Goal: Task Accomplishment & Management: Manage account settings

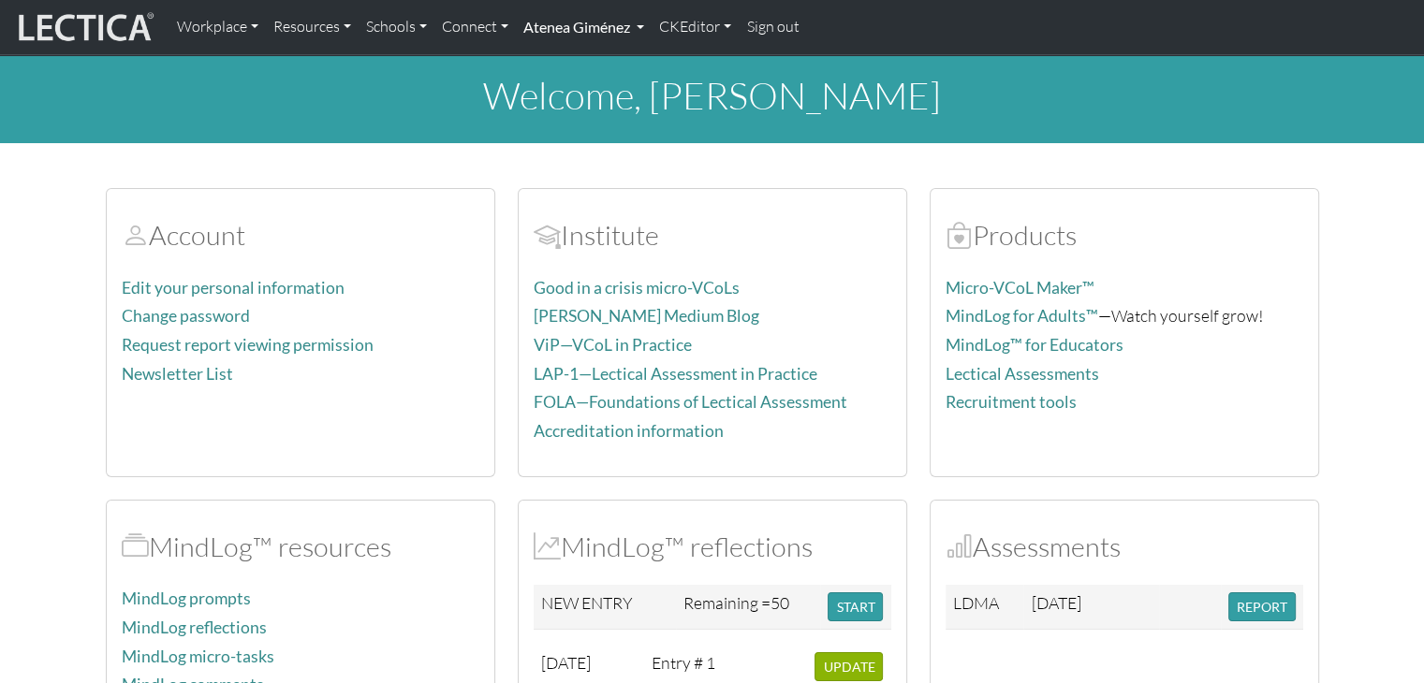
click at [625, 23] on link "Atenea Giménez" at bounding box center [584, 26] width 136 height 39
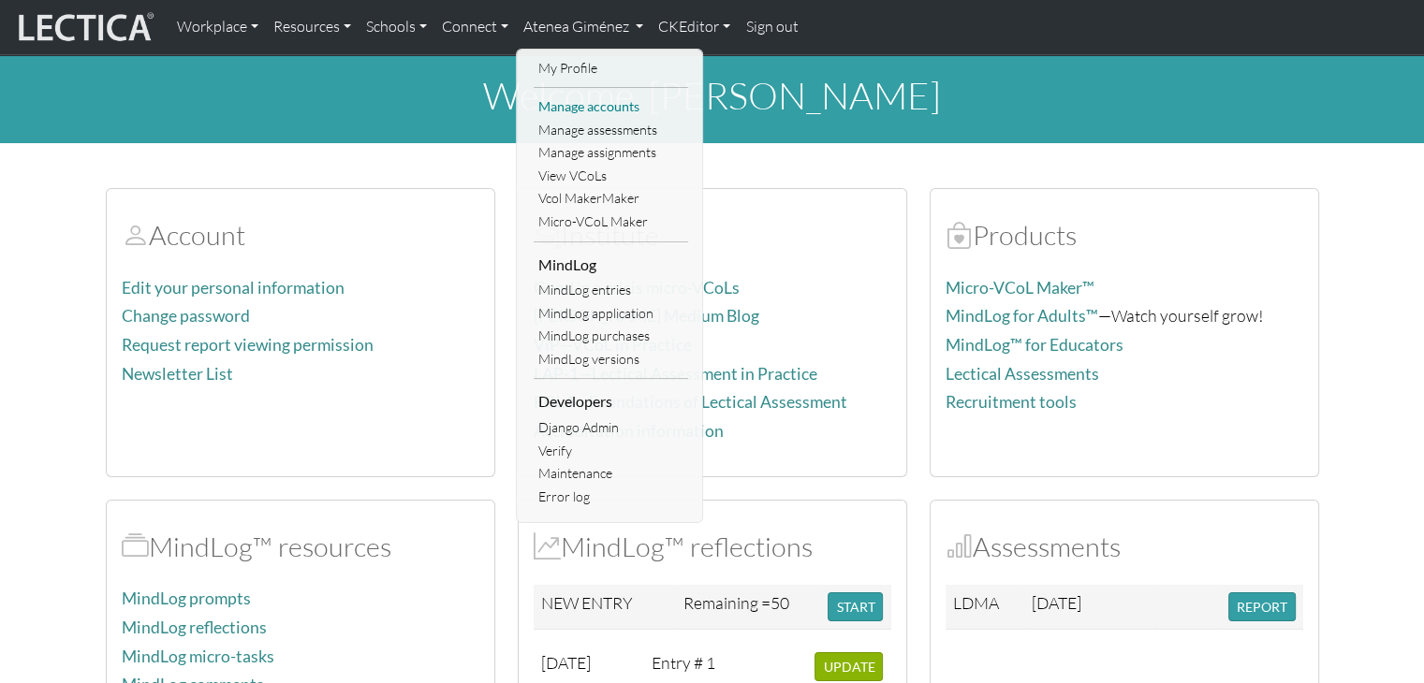
click at [614, 114] on link "Manage accounts" at bounding box center [611, 106] width 154 height 23
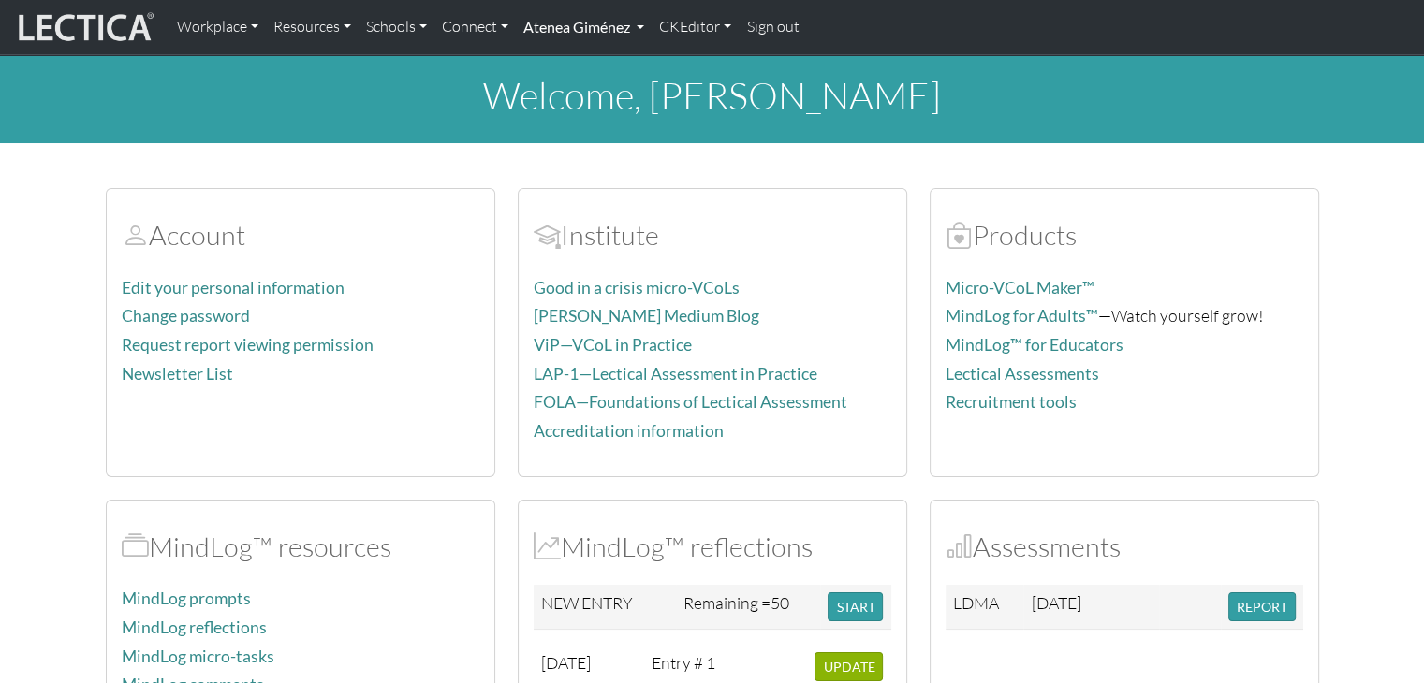
click at [580, 25] on link "Atenea Giménez" at bounding box center [584, 26] width 136 height 39
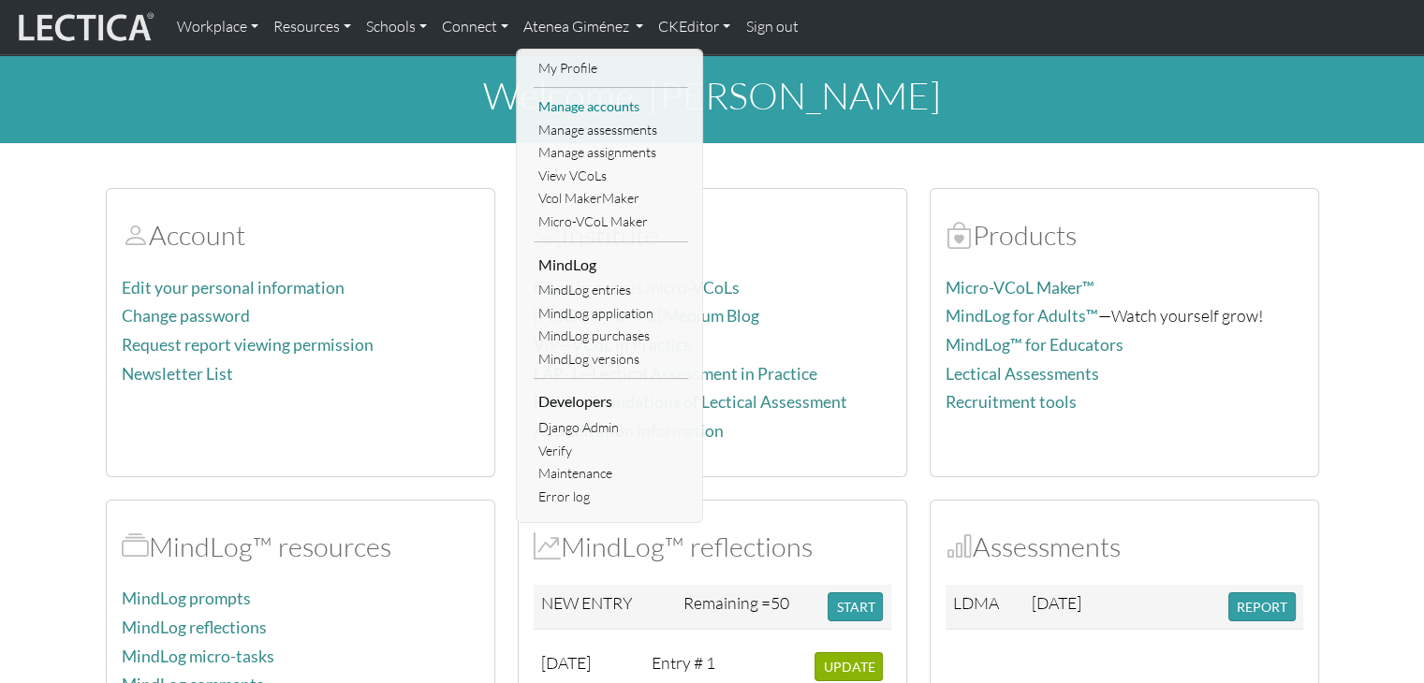
click at [588, 102] on link "Manage accounts" at bounding box center [611, 106] width 154 height 23
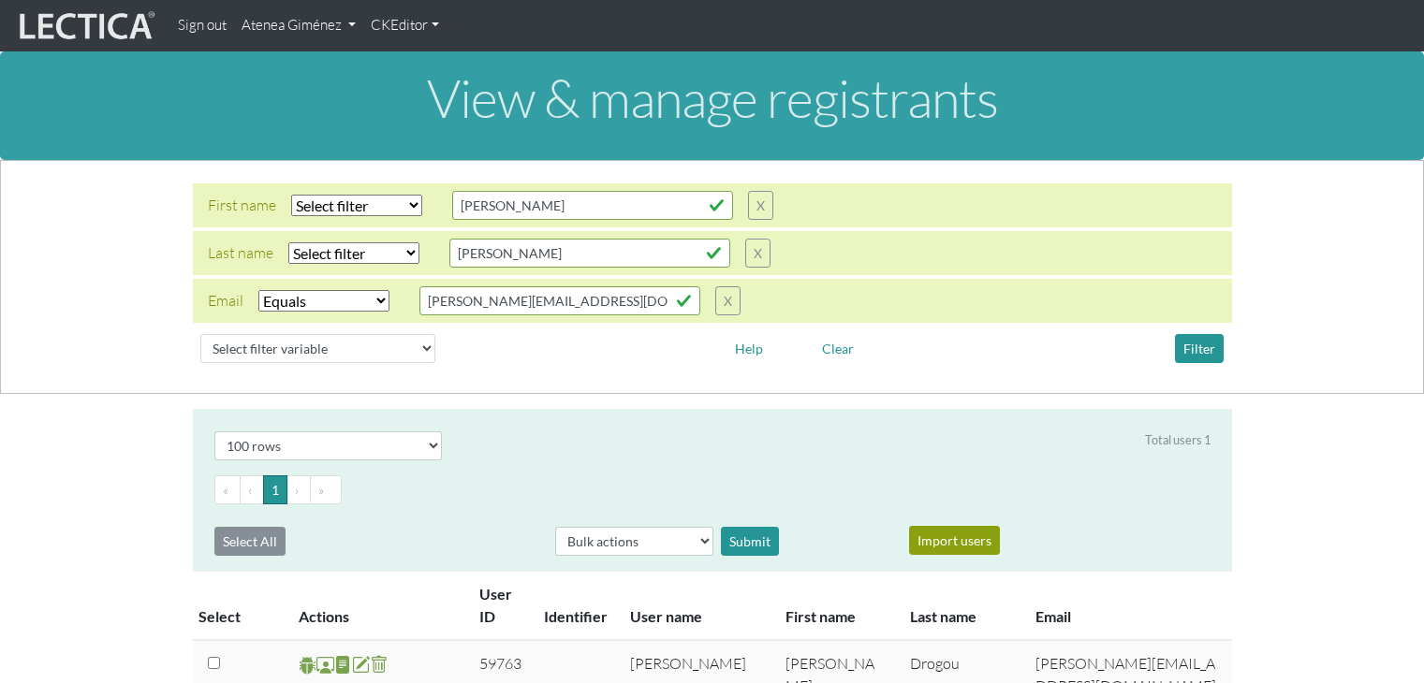
select select "iexact"
select select "100"
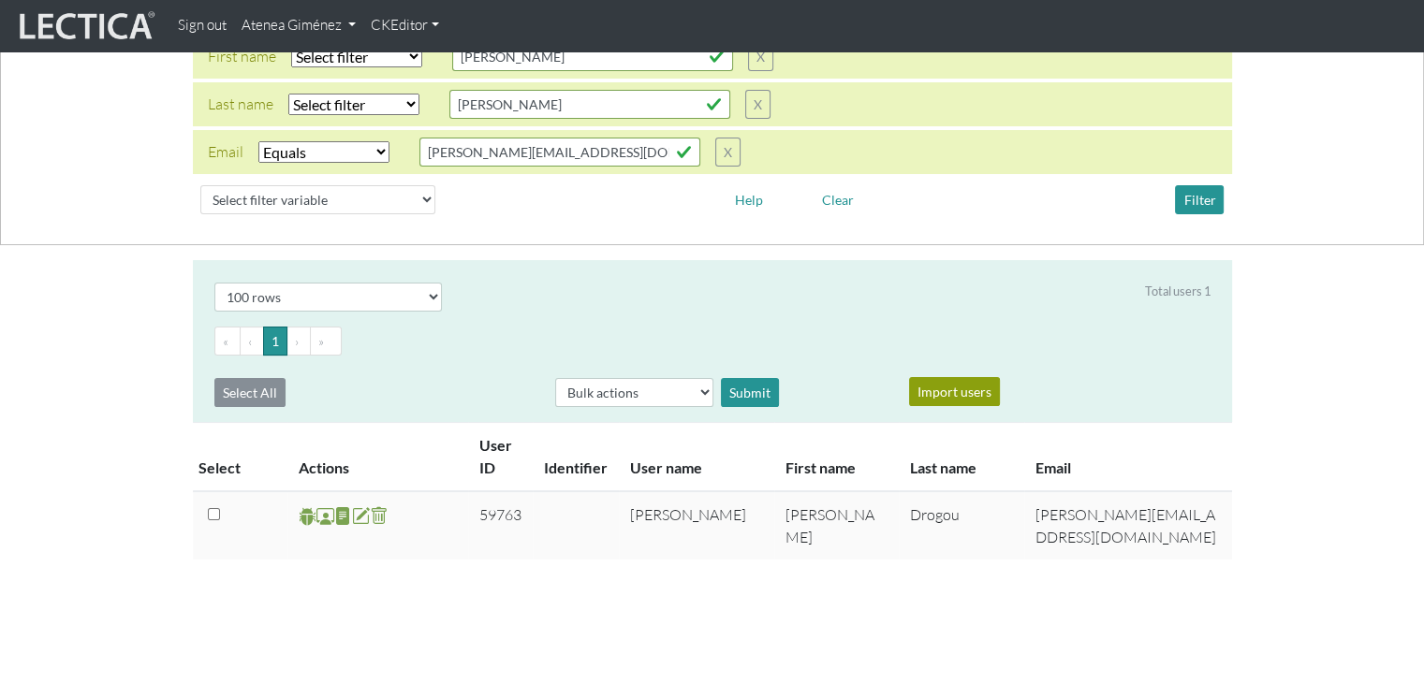
scroll to position [146, 0]
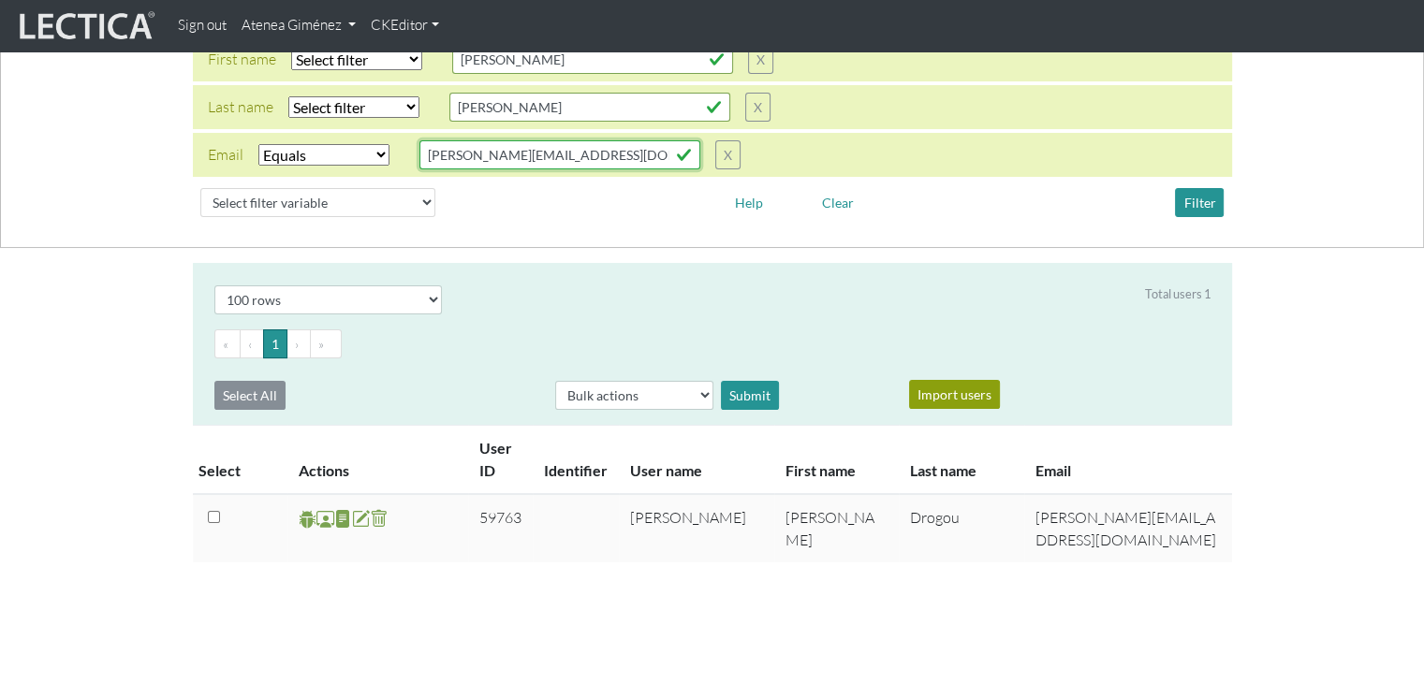
click at [641, 146] on input "[PERSON_NAME][EMAIL_ADDRESS][DOMAIN_NAME]" at bounding box center [559, 154] width 281 height 29
type input "r"
click at [526, 154] on input "text" at bounding box center [559, 154] width 281 height 29
paste input "[EMAIL_ADDRESS][DOMAIN_NAME]"
type input "[EMAIL_ADDRESS][DOMAIN_NAME]"
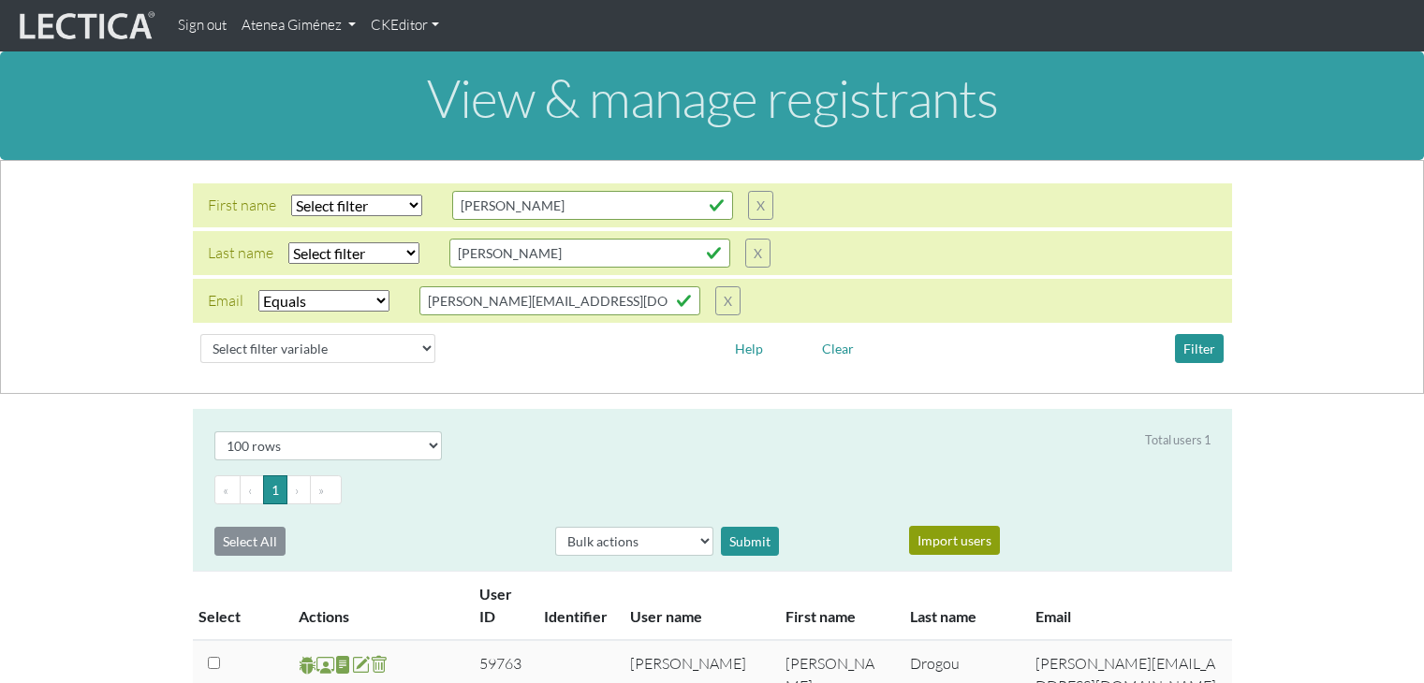
select select "iexact"
select select "100"
click at [602, 309] on input "[PERSON_NAME][EMAIL_ADDRESS][DOMAIN_NAME]" at bounding box center [559, 300] width 281 height 29
type input "r"
paste input "[EMAIL_ADDRESS][DOMAIN_NAME]"
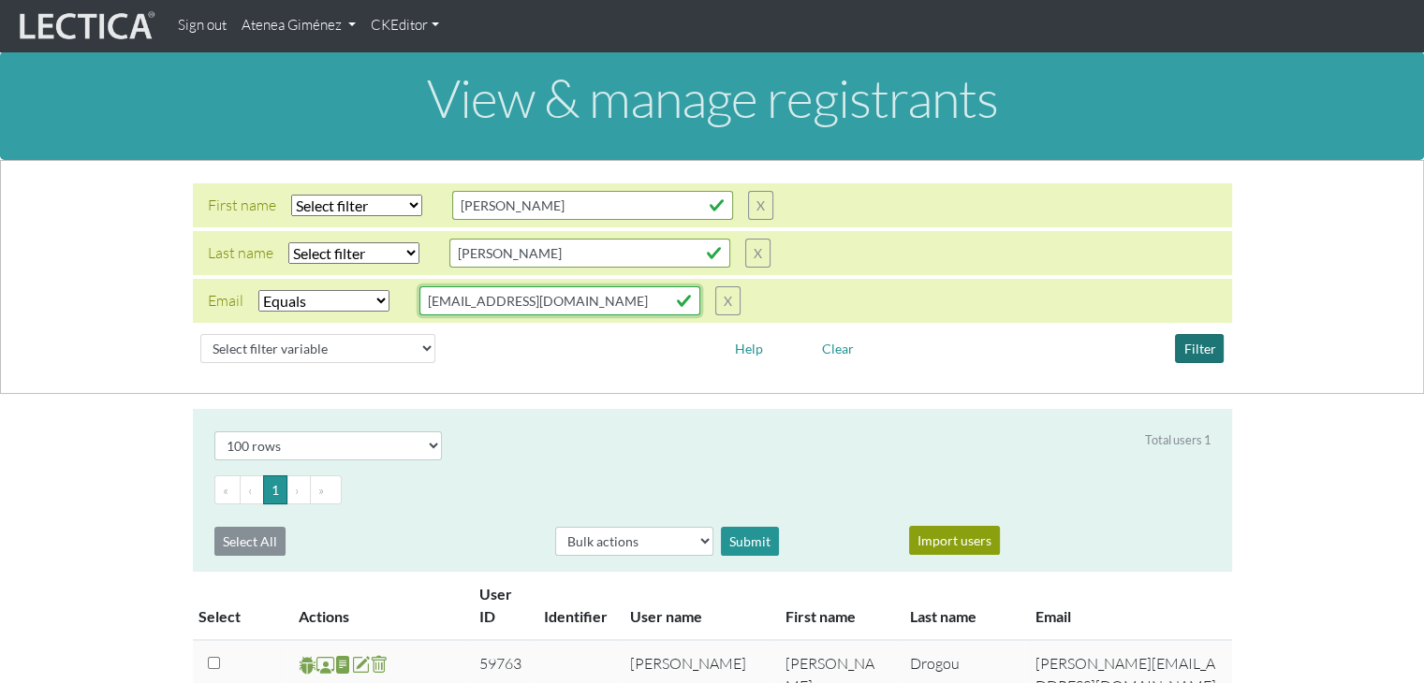
type input "[EMAIL_ADDRESS][DOMAIN_NAME]"
click at [1202, 356] on button "Filter" at bounding box center [1199, 348] width 49 height 29
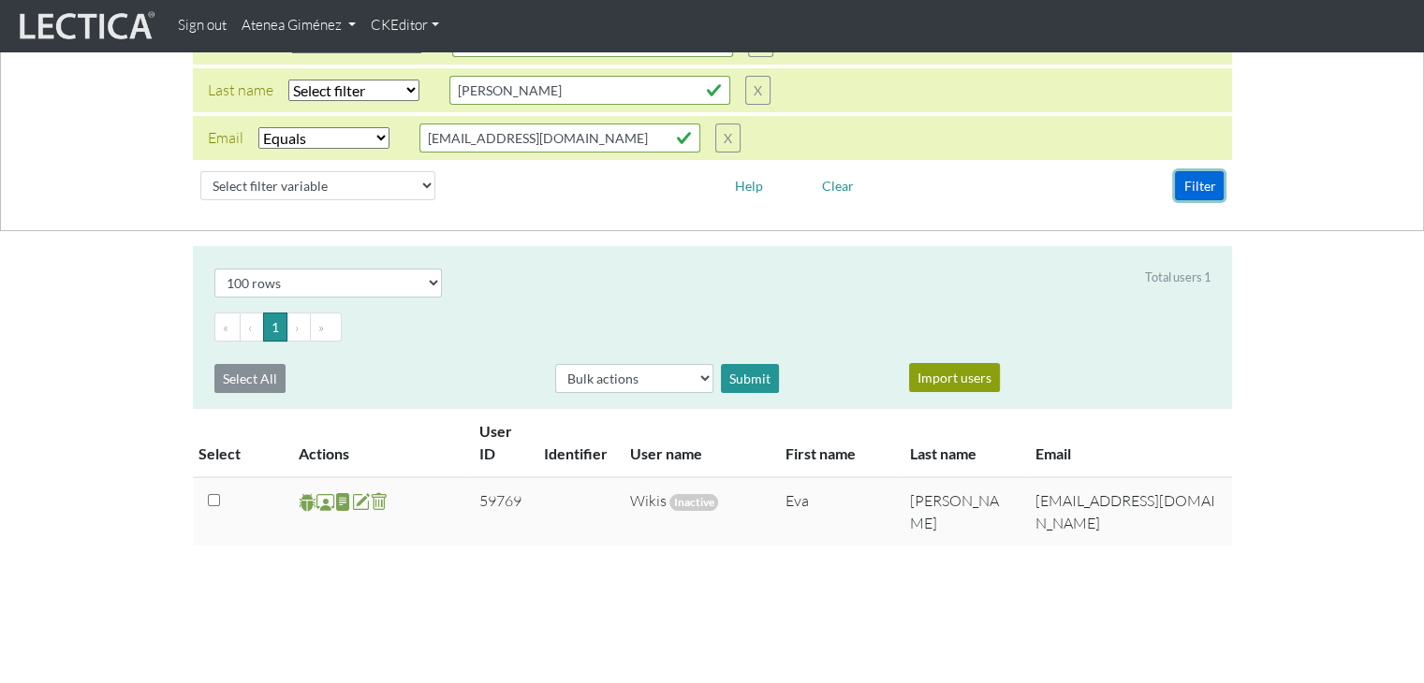
scroll to position [212, 0]
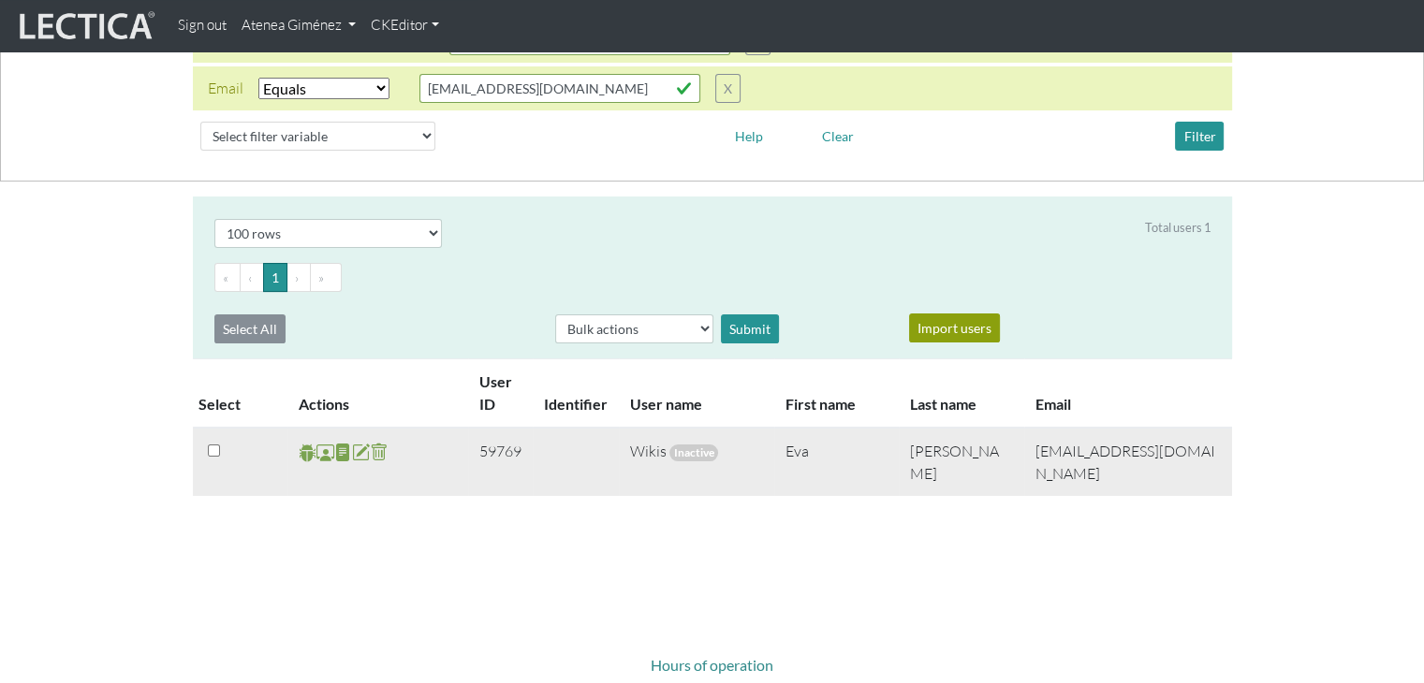
click at [323, 452] on span at bounding box center [325, 453] width 18 height 22
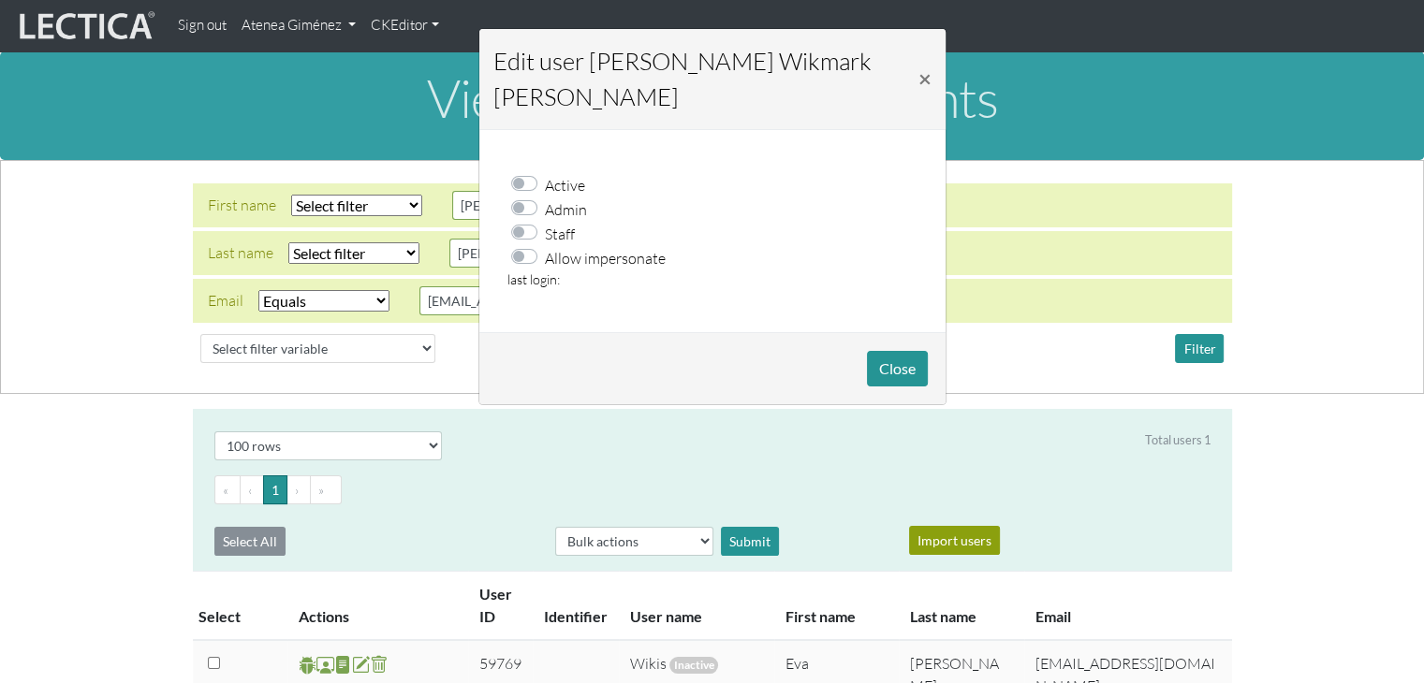
click at [545, 245] on label "Allow impersonate" at bounding box center [605, 257] width 121 height 24
click at [535, 245] on input "Allow impersonate" at bounding box center [529, 254] width 15 height 19
checkbox input "true"
click at [898, 351] on button "Close" at bounding box center [897, 369] width 61 height 36
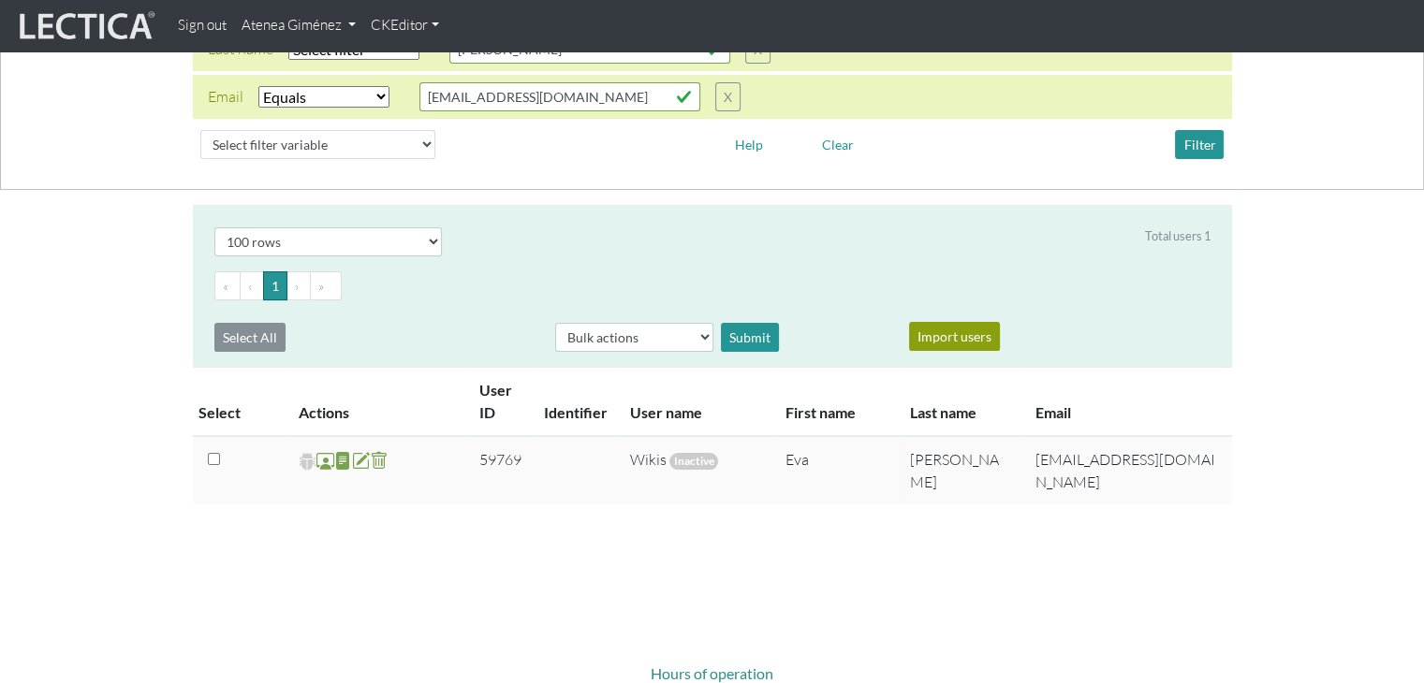
scroll to position [209, 0]
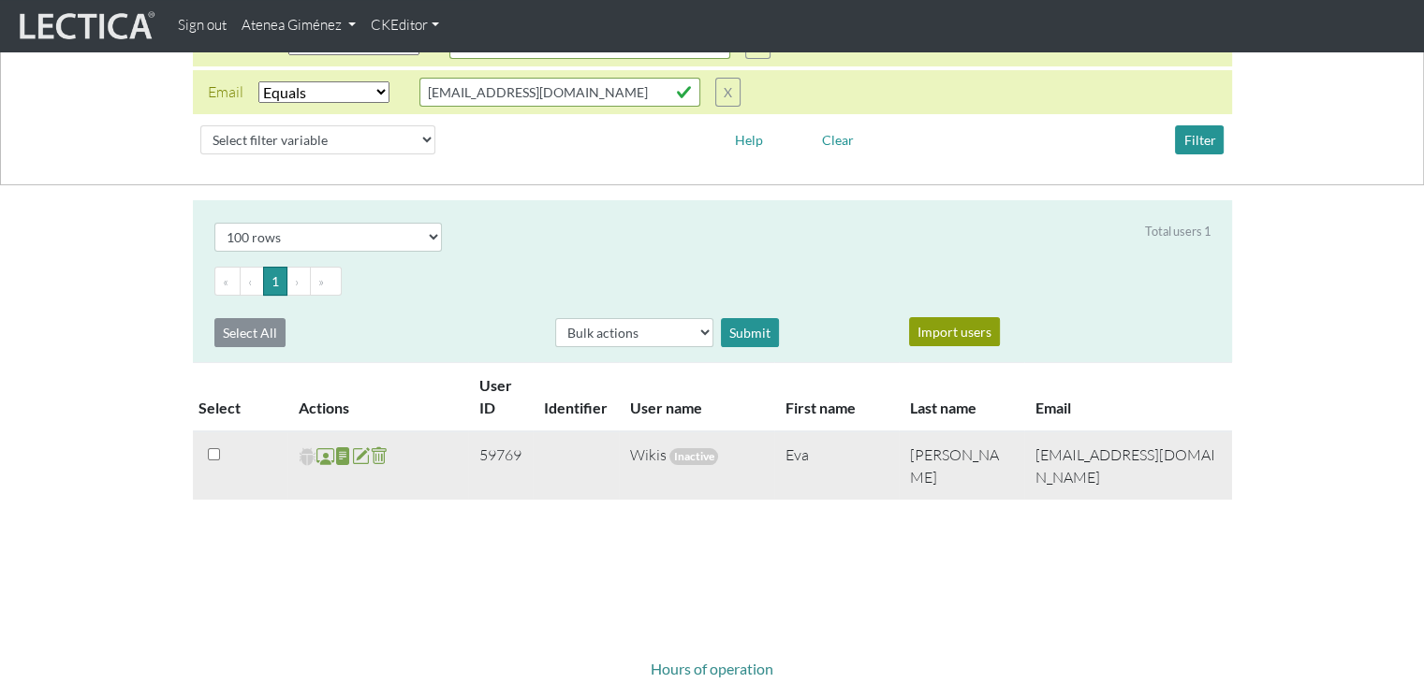
click at [302, 454] on span at bounding box center [308, 457] width 18 height 22
click at [303, 453] on span at bounding box center [308, 457] width 18 height 22
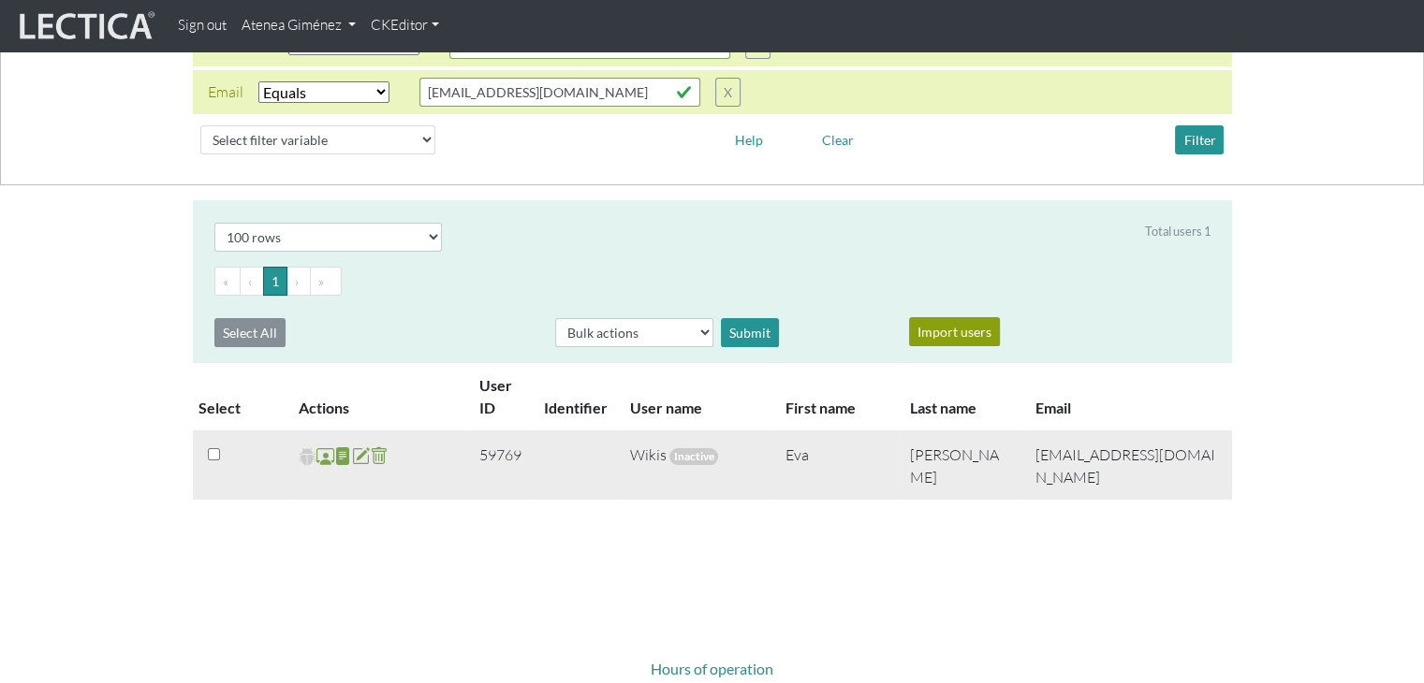
click at [303, 453] on span at bounding box center [308, 457] width 18 height 22
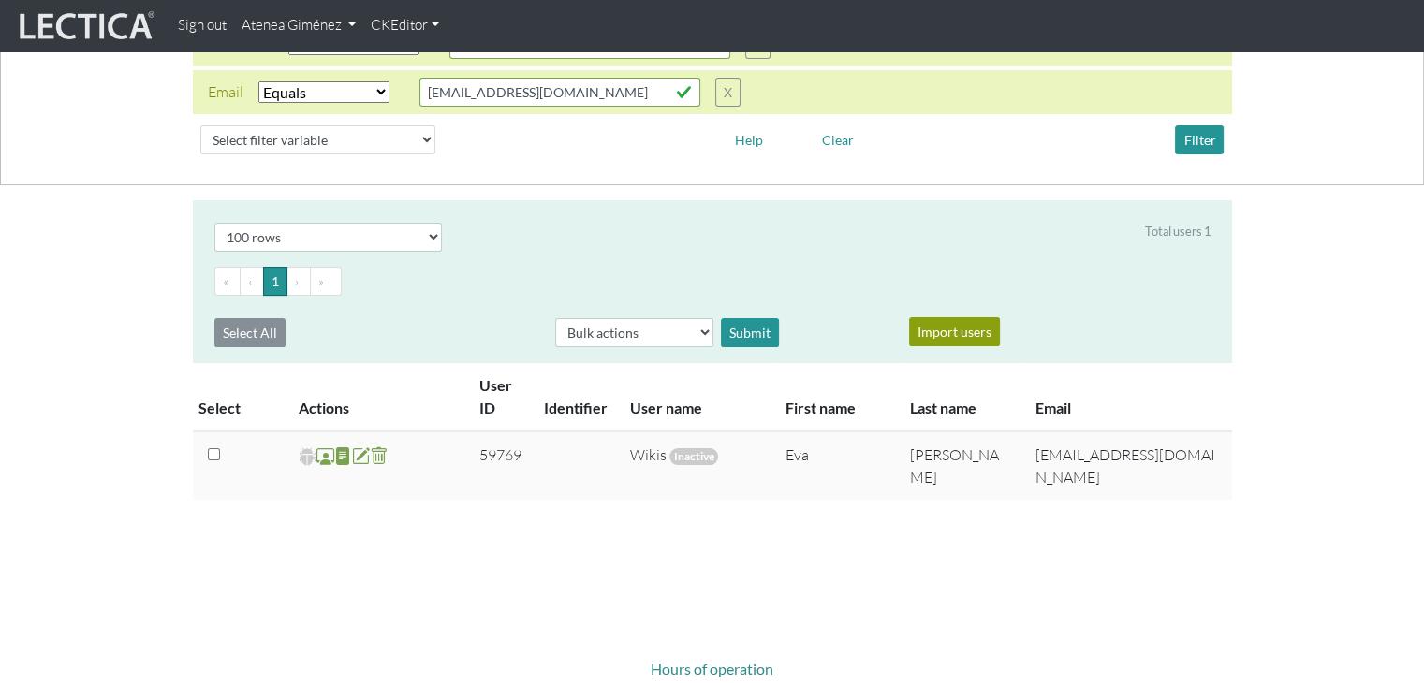
scroll to position [0, 0]
